Goal: Check status: Check status

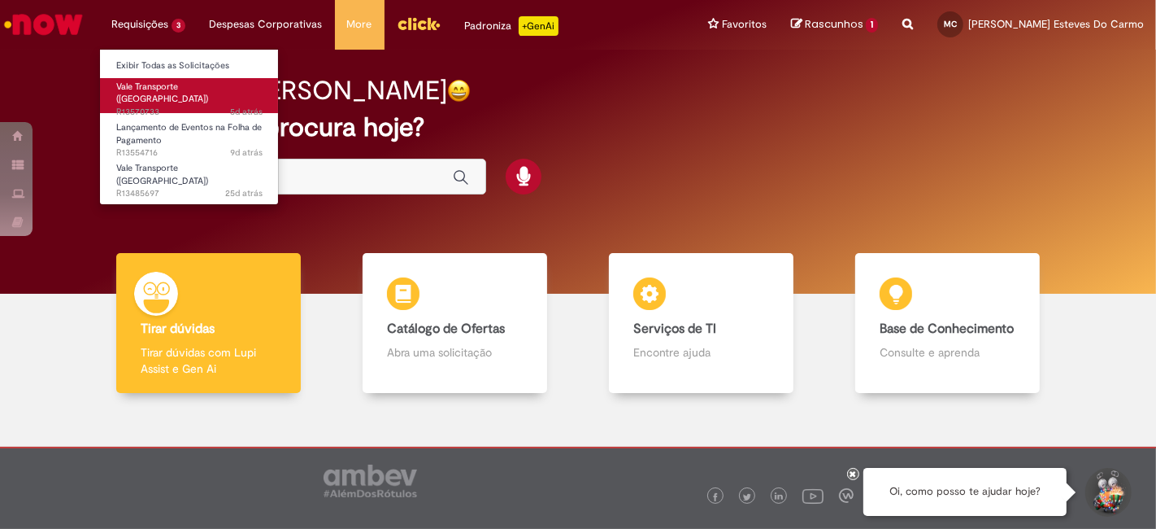
click at [146, 106] on span "5d atrás 5 dias atrás R13570733" at bounding box center [189, 112] width 146 height 13
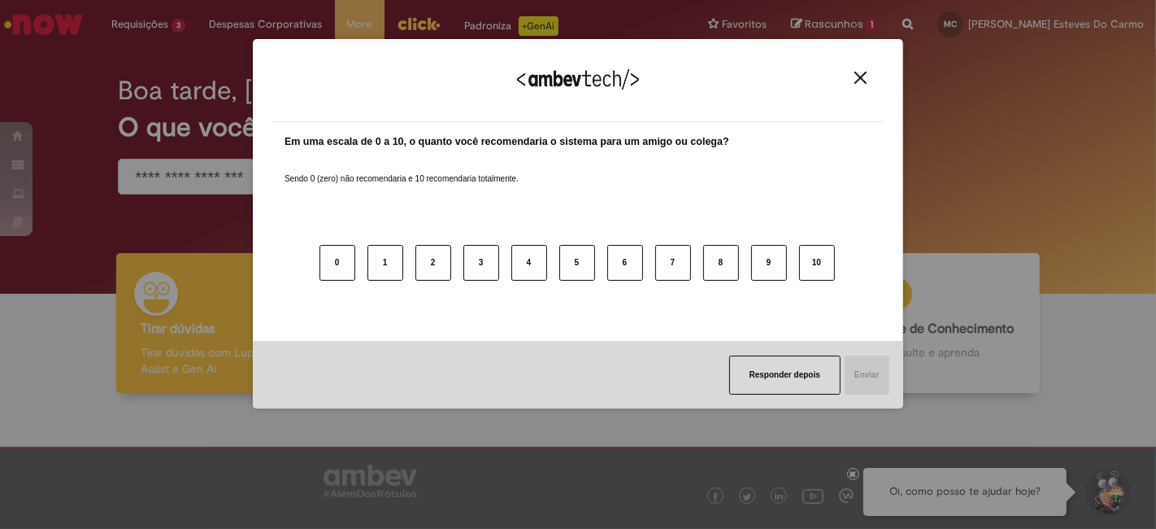
click at [860, 72] on img "Close" at bounding box center [861, 78] width 12 height 12
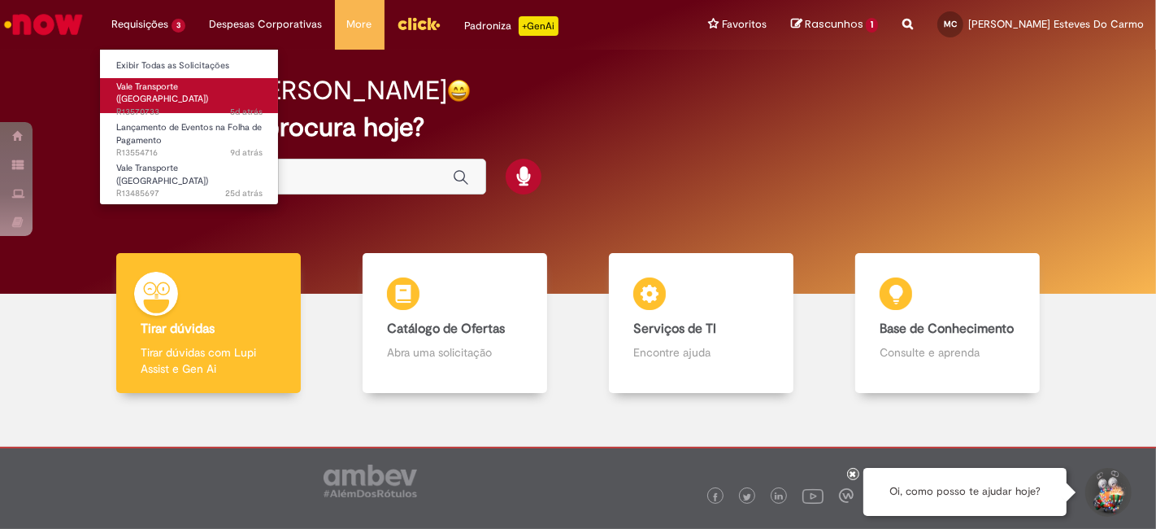
click at [155, 106] on span "5d atrás 5 dias atrás R13570733" at bounding box center [189, 112] width 146 height 13
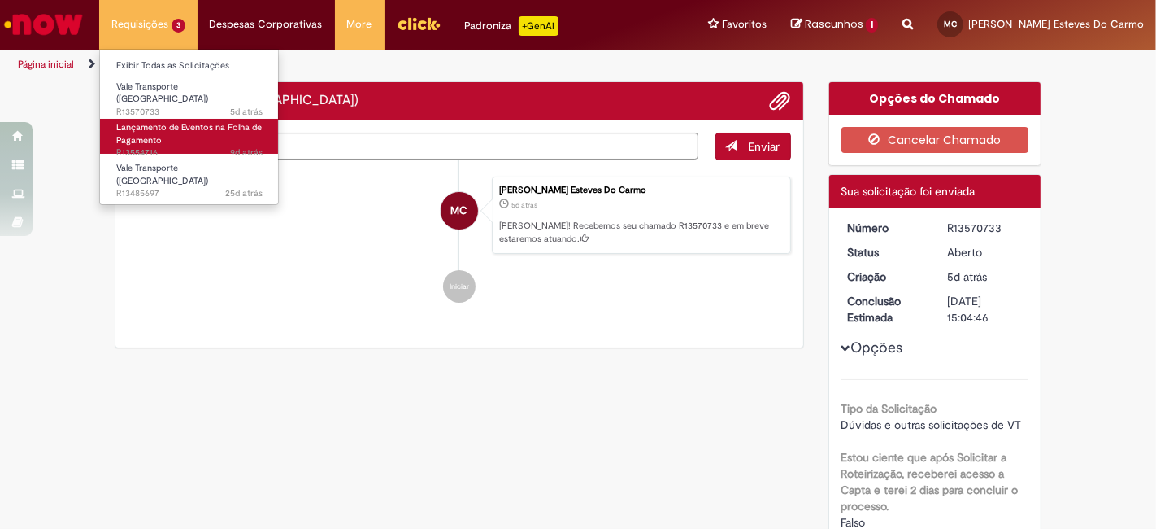
click at [173, 128] on link "Lançamento de Eventos na Folha de Pagamento 9d atrás 9 dias atrás R13554716" at bounding box center [189, 136] width 179 height 35
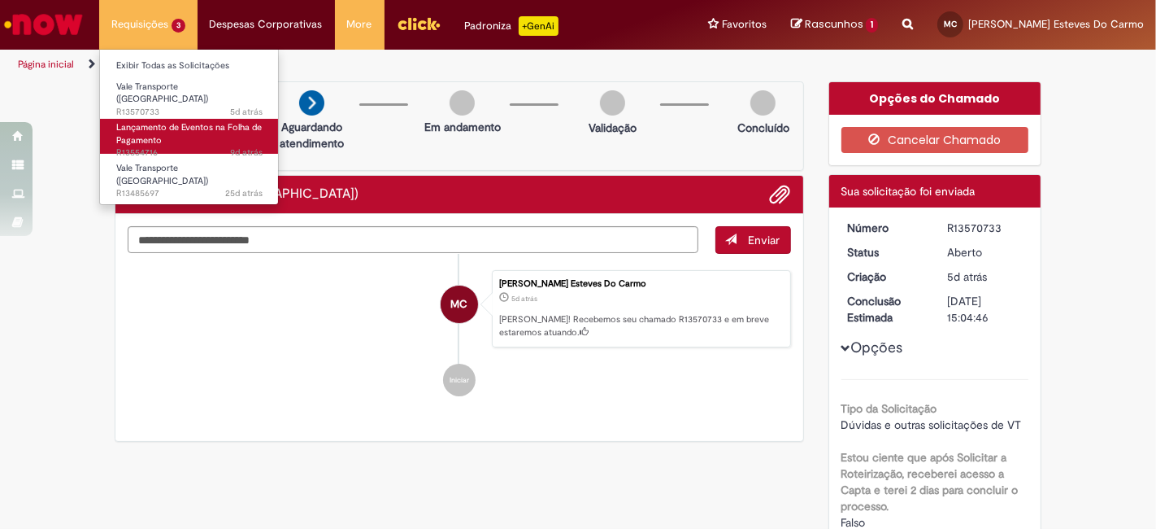
click at [216, 121] on span "Lançamento de Eventos na Folha de Pagamento" at bounding box center [189, 133] width 146 height 25
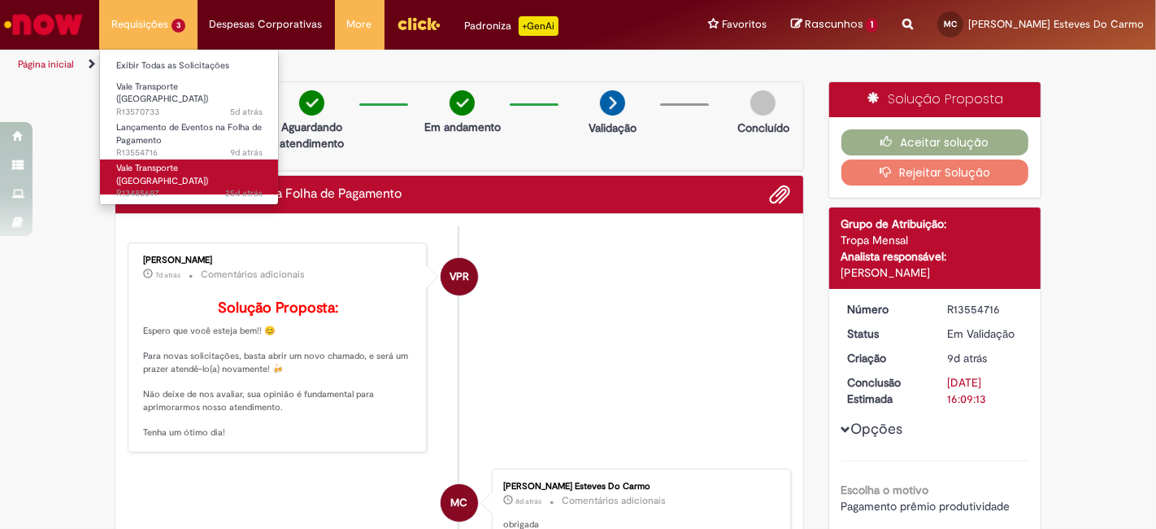
click at [163, 166] on link "Vale Transporte ([GEOGRAPHIC_DATA]) 25d atrás 25 dias atrás R13485697" at bounding box center [189, 176] width 179 height 35
